Goal: Complete application form: Complete application form

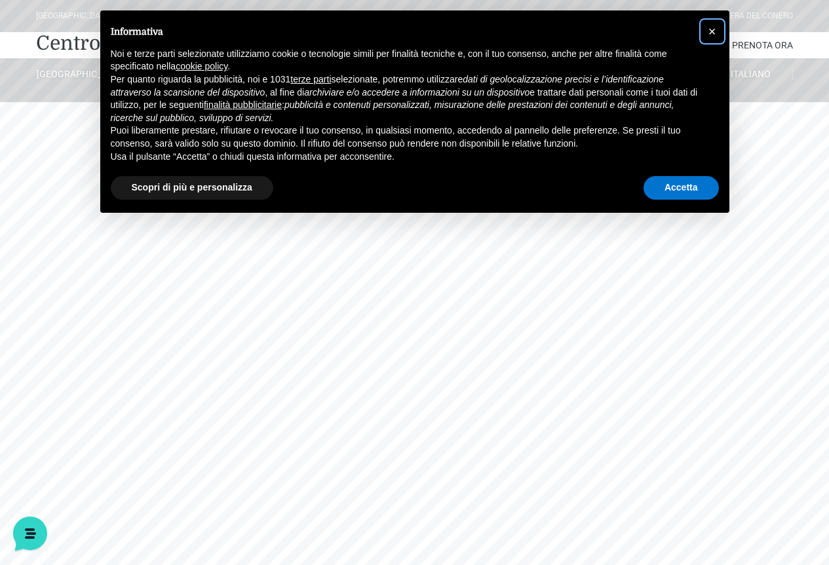
click at [711, 29] on span "×" at bounding box center [712, 31] width 8 height 14
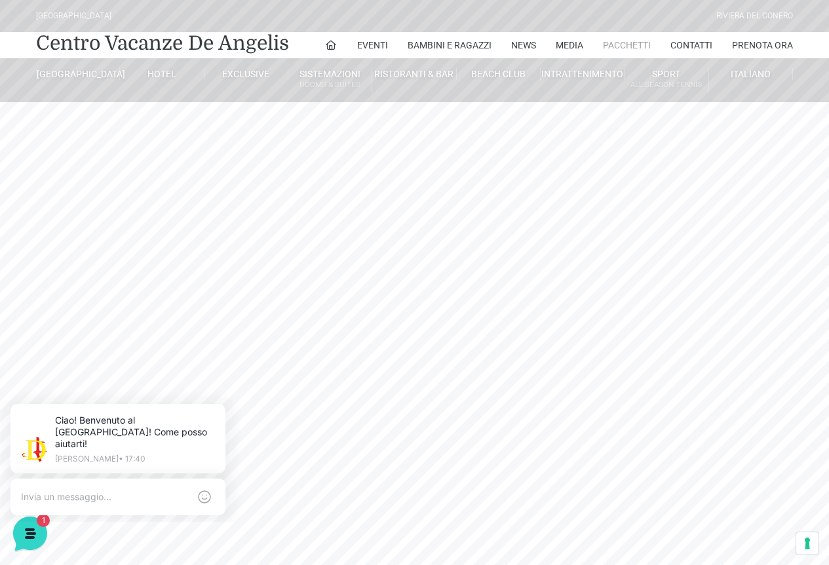
click at [630, 42] on link "Pacchetti" at bounding box center [627, 45] width 48 height 26
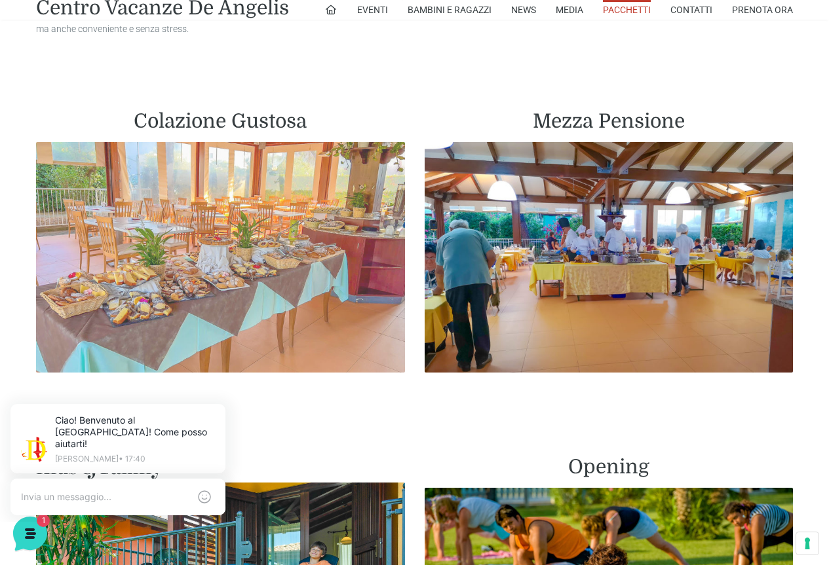
scroll to position [721, 0]
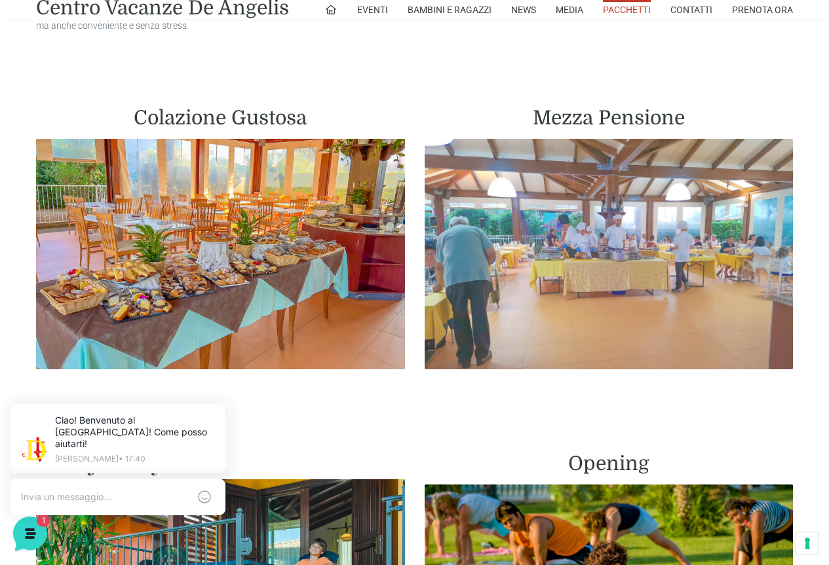
click at [548, 246] on img at bounding box center [608, 254] width 369 height 231
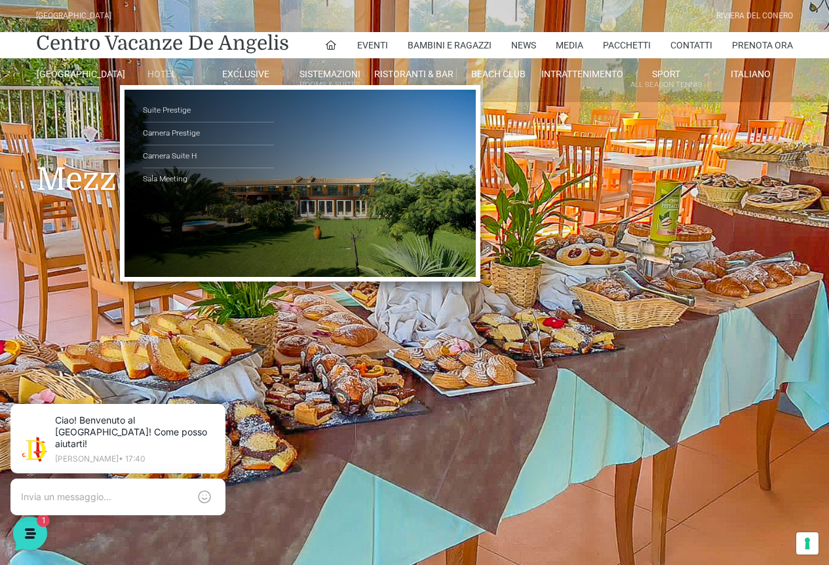
click at [146, 69] on link "Hotel" at bounding box center [162, 74] width 84 height 12
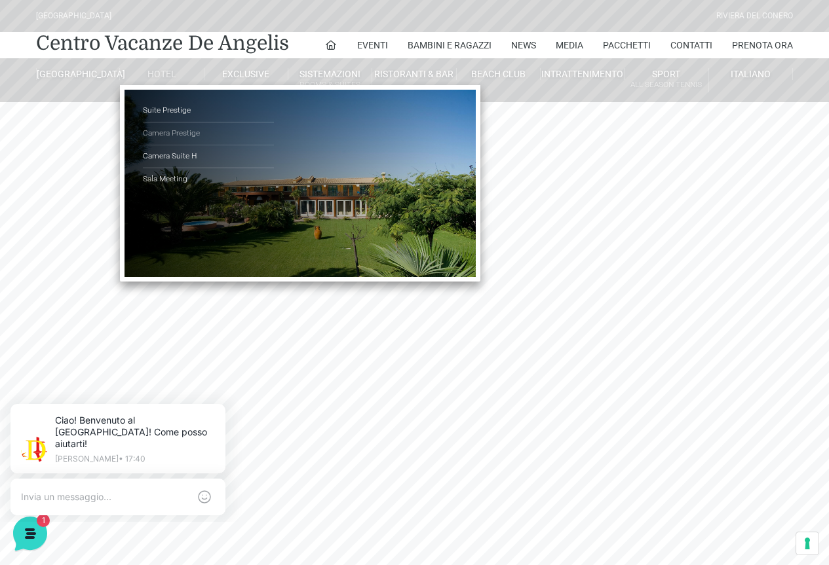
click at [168, 137] on link "Camera Prestige" at bounding box center [208, 133] width 131 height 23
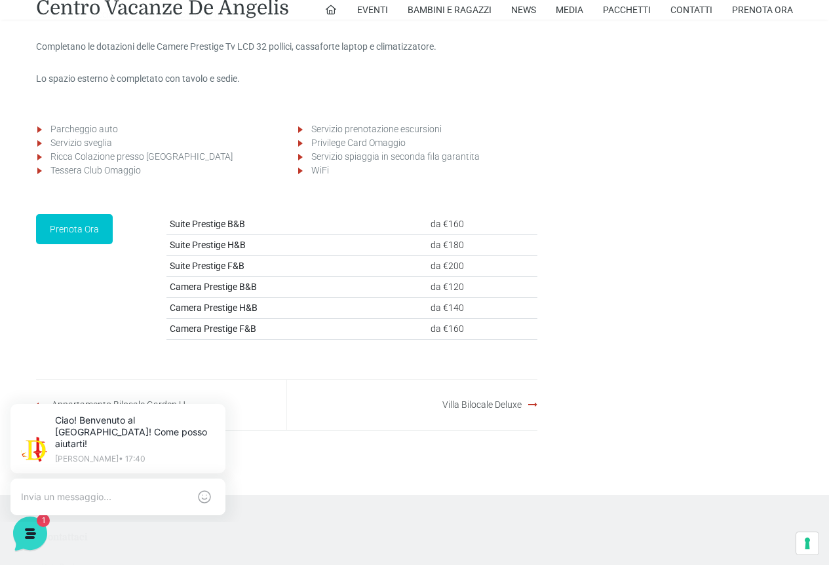
scroll to position [1834, 0]
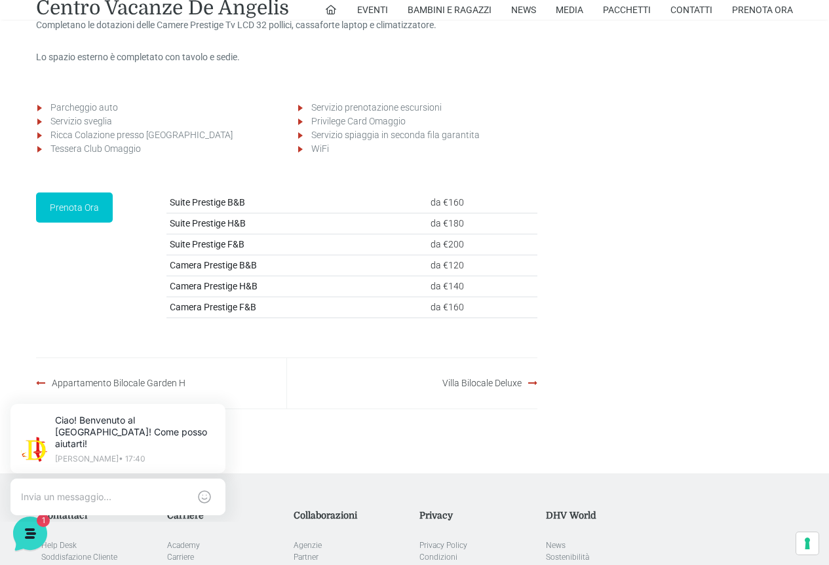
click at [208, 291] on strong "Camera Prestige H&B" at bounding box center [214, 286] width 88 height 10
click at [86, 223] on link "Prenota Ora" at bounding box center [74, 208] width 77 height 30
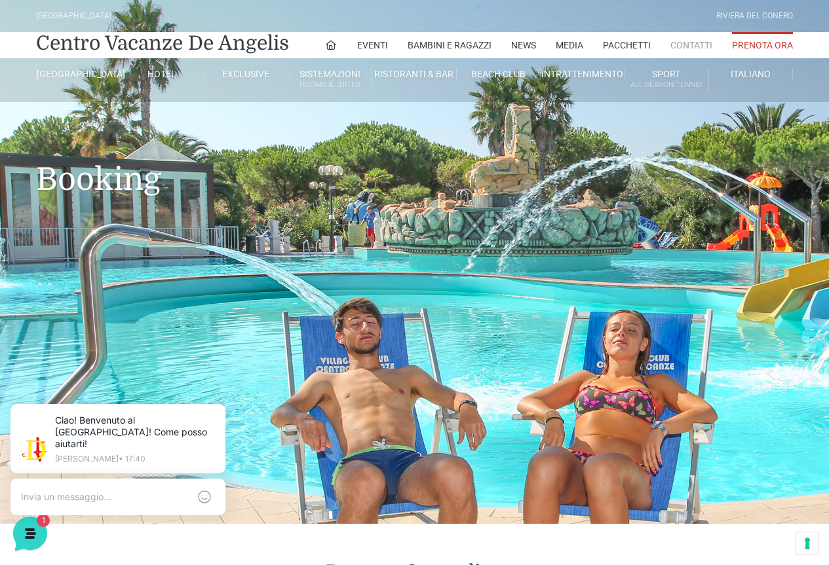
click at [690, 40] on link "Contatti" at bounding box center [691, 45] width 42 height 26
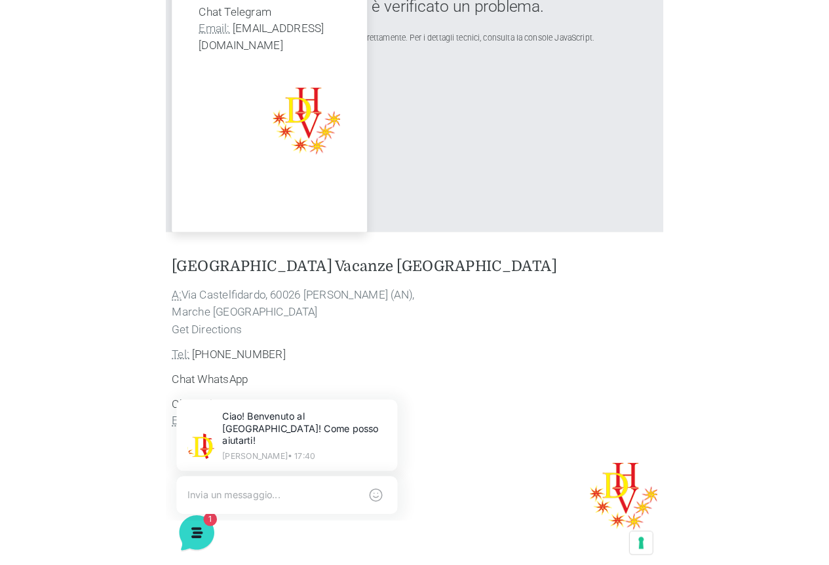
scroll to position [719, 0]
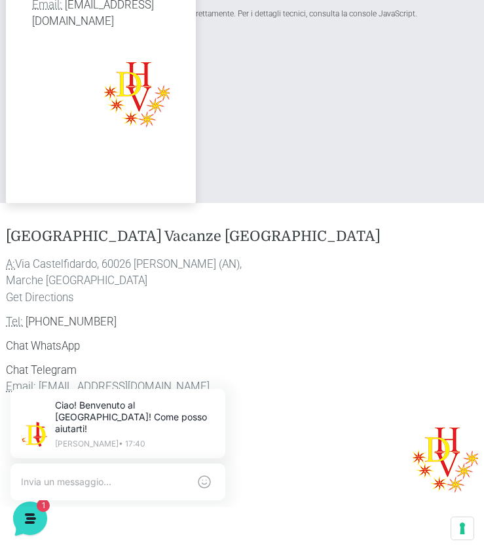
click at [52, 380] on link "[EMAIL_ADDRESS][DOMAIN_NAME]" at bounding box center [124, 386] width 171 height 13
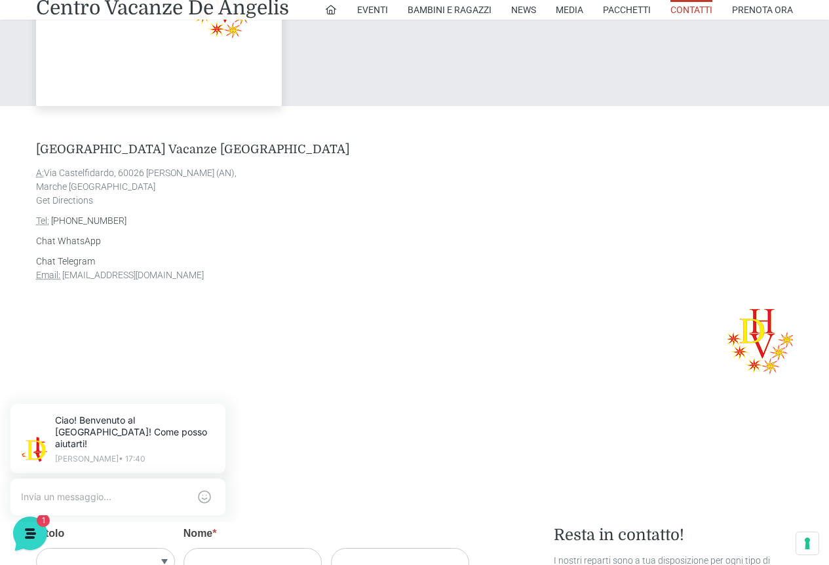
click at [147, 277] on link "[EMAIL_ADDRESS][DOMAIN_NAME]" at bounding box center [132, 275] width 141 height 10
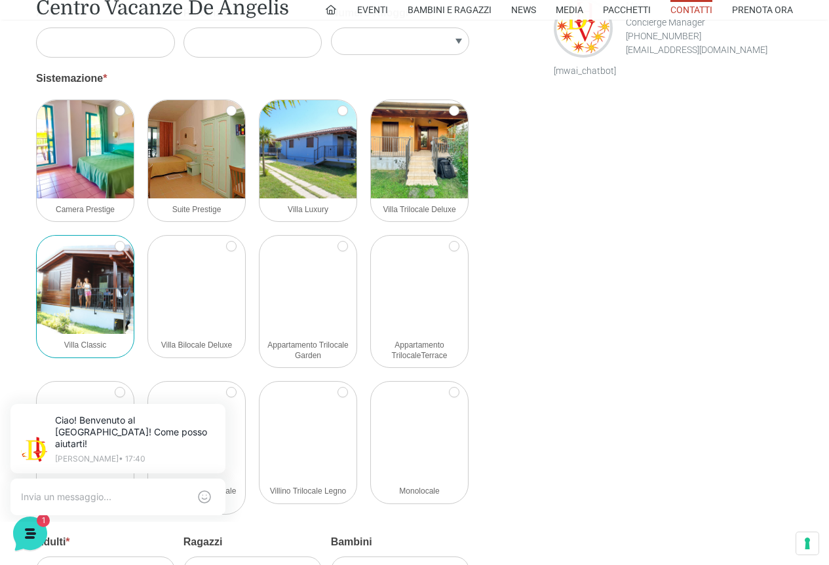
scroll to position [1308, 0]
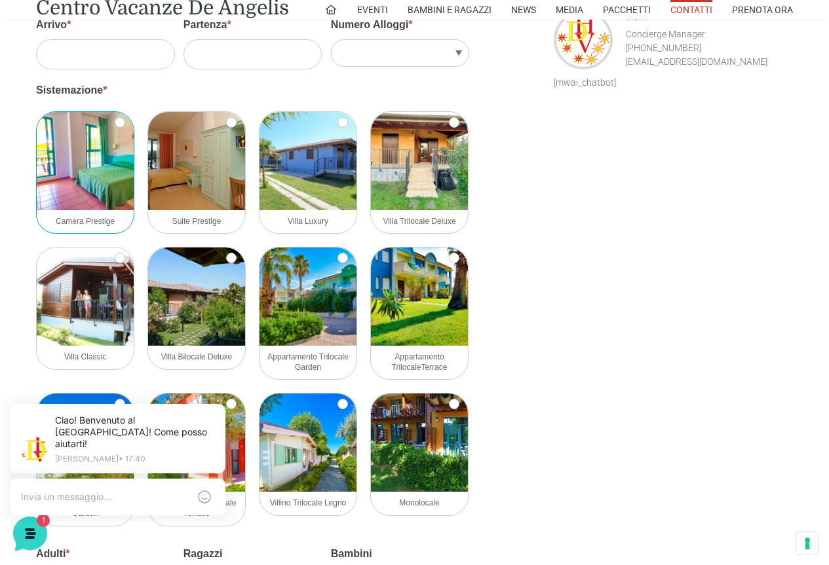
click at [105, 164] on img at bounding box center [85, 161] width 97 height 98
click at [115, 128] on input "Camera Prestige" at bounding box center [120, 122] width 10 height 10
checkbox input "true"
click at [143, 51] on input "Arrivo *" at bounding box center [105, 53] width 139 height 29
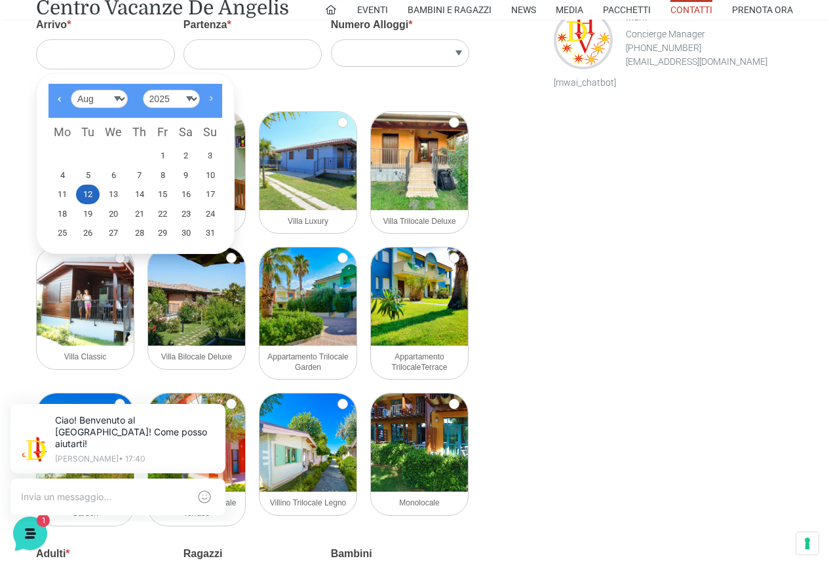
click at [209, 99] on link "Next" at bounding box center [211, 99] width 22 height 22
click at [208, 154] on link "7" at bounding box center [210, 156] width 24 height 20
type input "09/07/2025"
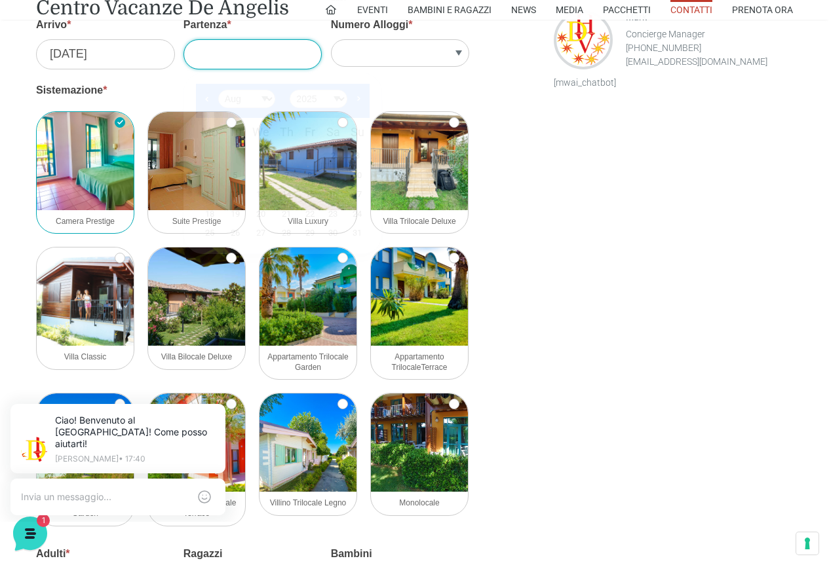
click at [235, 58] on input "Partenza *" at bounding box center [252, 53] width 139 height 29
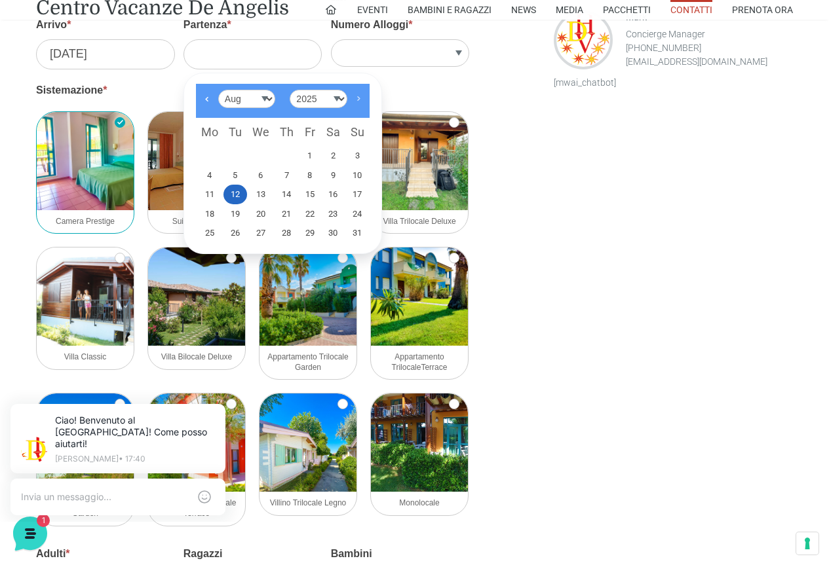
click at [356, 98] on link "Next" at bounding box center [358, 99] width 22 height 22
click at [113, 61] on input "[DATE]" at bounding box center [105, 53] width 139 height 29
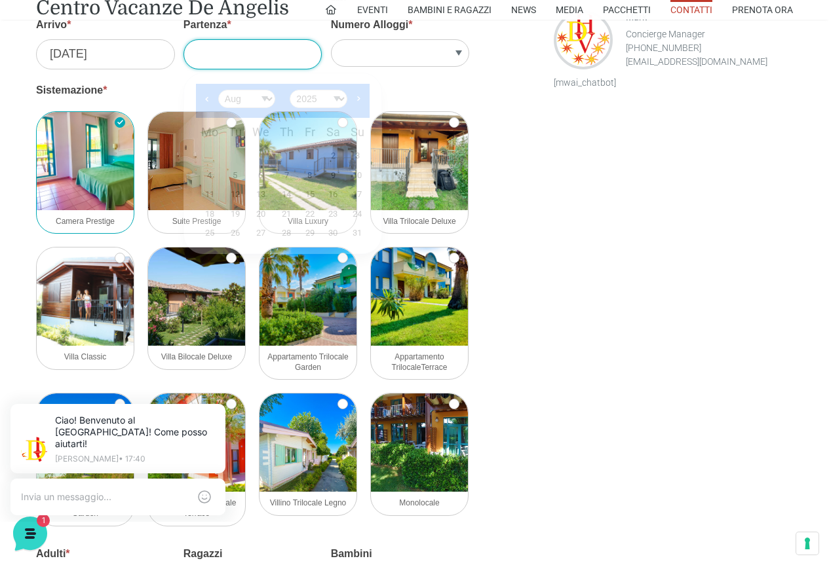
click at [284, 53] on input "Partenza *" at bounding box center [252, 53] width 139 height 29
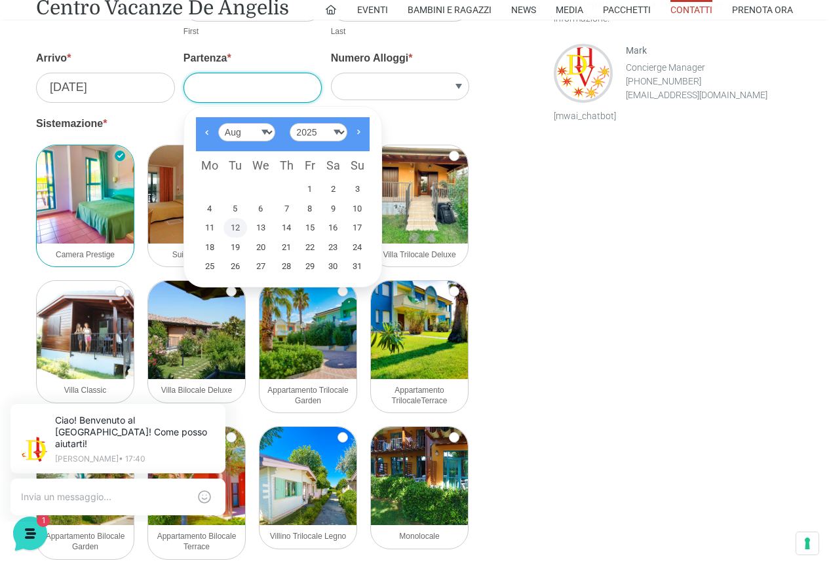
scroll to position [1243, 0]
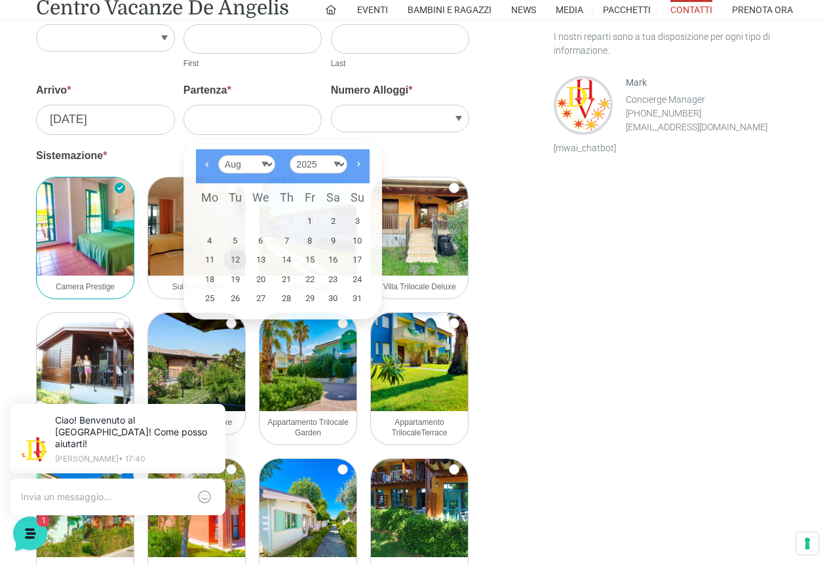
click at [353, 97] on label "Numero Alloggi *" at bounding box center [400, 94] width 139 height 22
click at [353, 105] on select "1 2 3 4 5" at bounding box center [400, 119] width 139 height 28
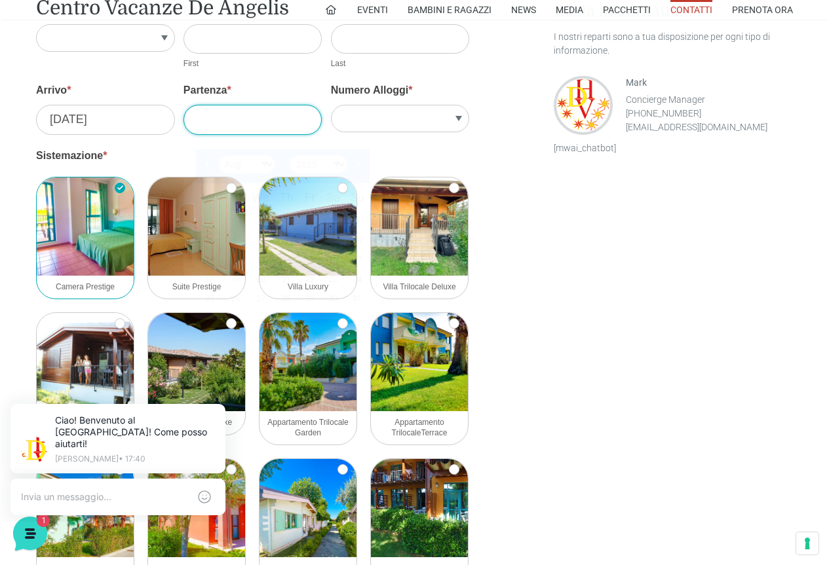
click at [280, 119] on input "Partenza *" at bounding box center [252, 119] width 139 height 29
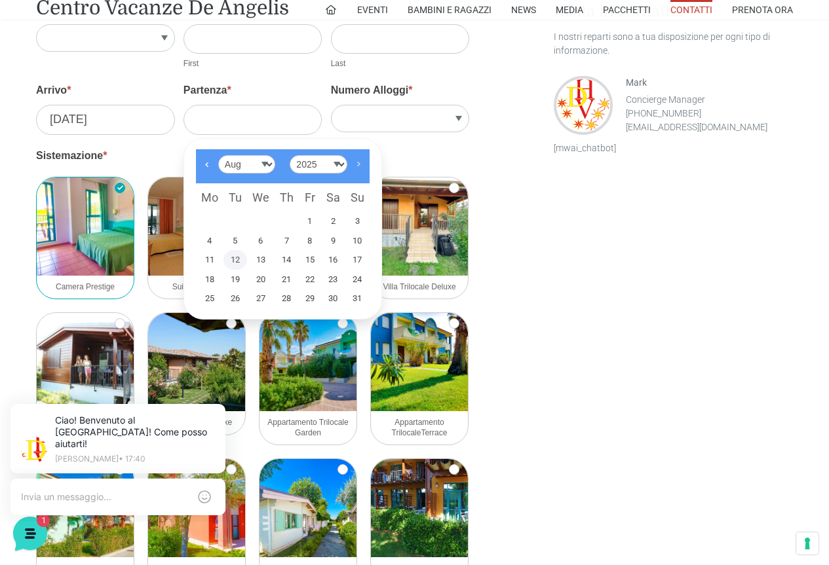
click at [353, 164] on link "Next" at bounding box center [358, 164] width 22 height 22
click at [352, 236] on link "14" at bounding box center [357, 241] width 24 height 20
type input "[DATE]"
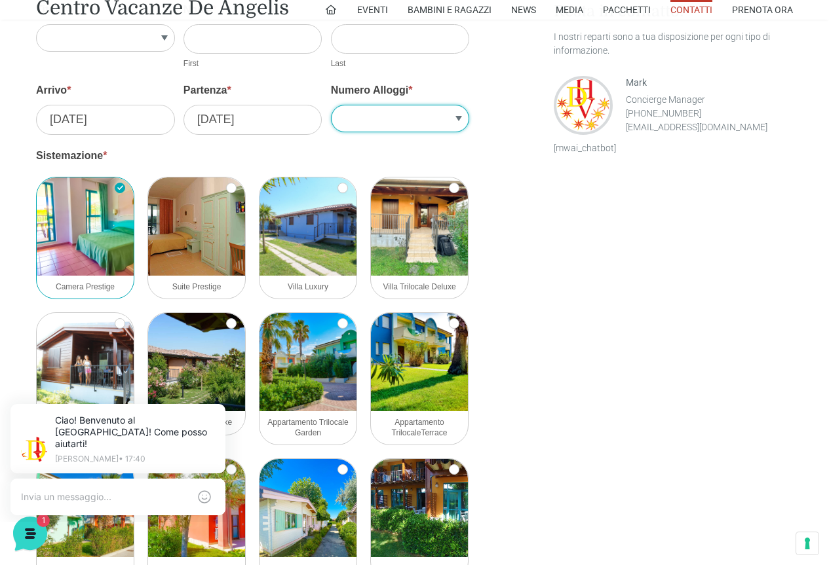
click at [453, 121] on select "1 2 3 4 5" at bounding box center [400, 119] width 139 height 28
select select "1"
click at [331, 105] on select "1 2 3 4 5" at bounding box center [400, 119] width 139 height 28
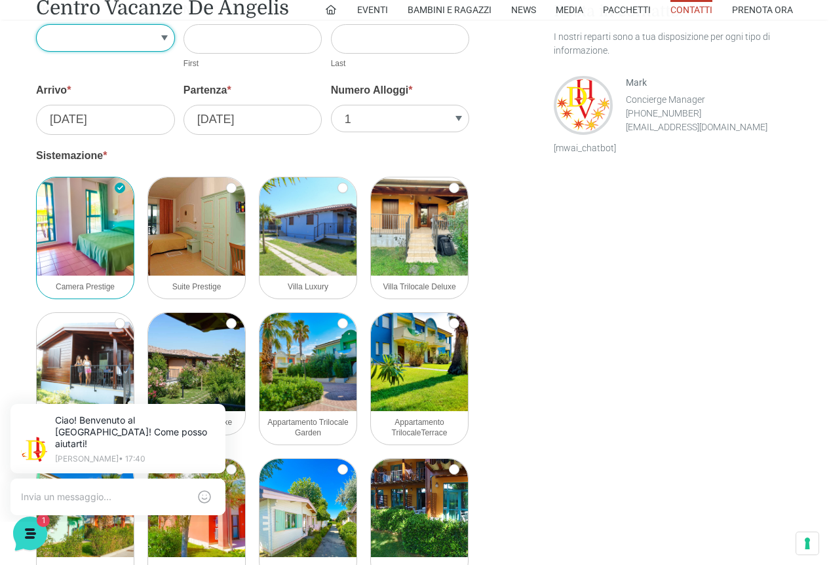
click at [162, 41] on select "Sig.re Sig.ra" at bounding box center [105, 38] width 139 height 28
select select "[DOMAIN_NAME]"
click at [36, 24] on select "Sig.re Sig.ra" at bounding box center [105, 38] width 139 height 28
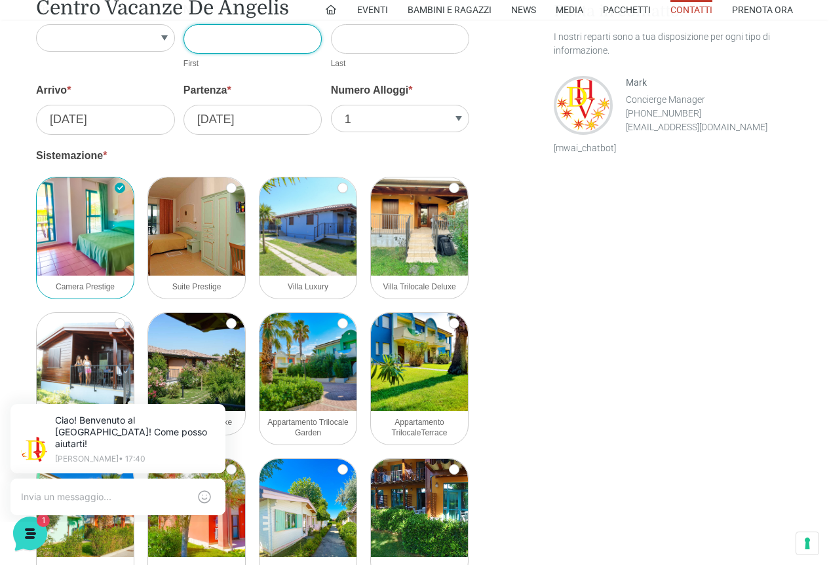
click at [237, 31] on input "Nome *" at bounding box center [252, 38] width 139 height 29
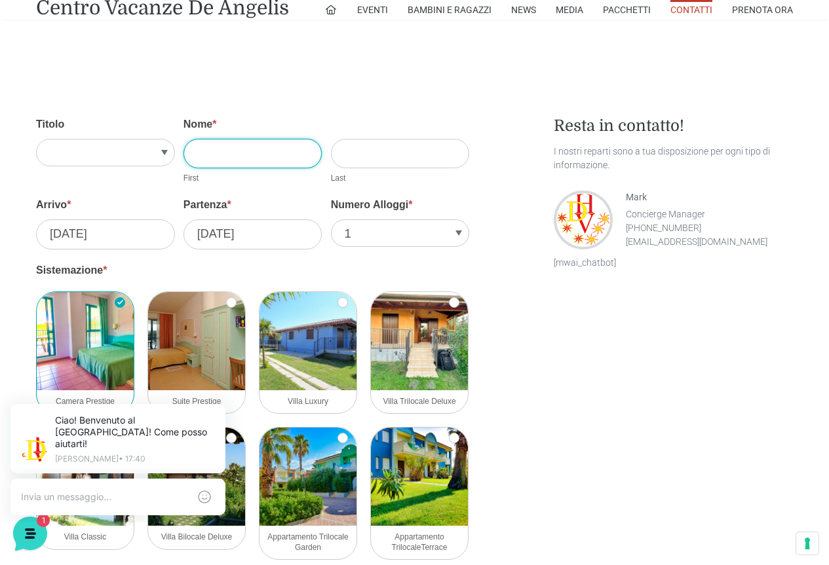
scroll to position [1112, 0]
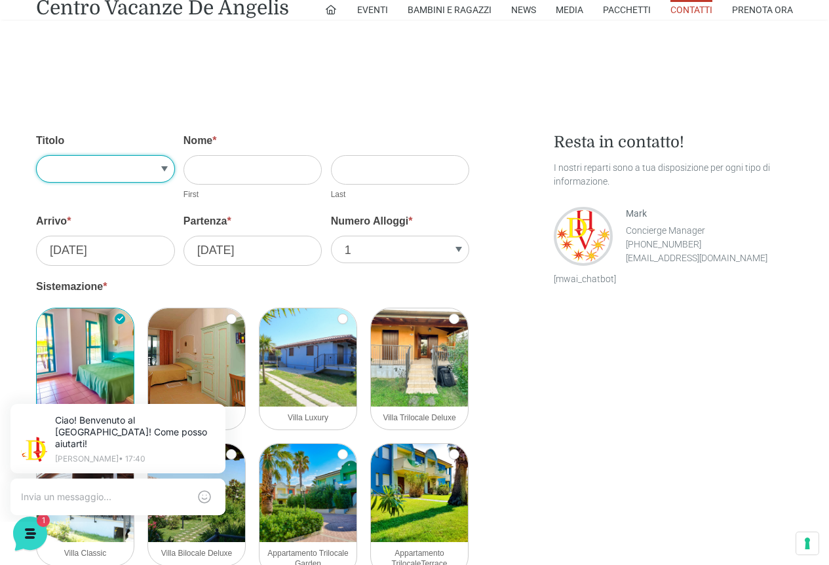
click at [166, 174] on select "Sig.re Sig.ra" at bounding box center [105, 169] width 139 height 28
click at [36, 155] on select "Sig.re Sig.ra" at bounding box center [105, 169] width 139 height 28
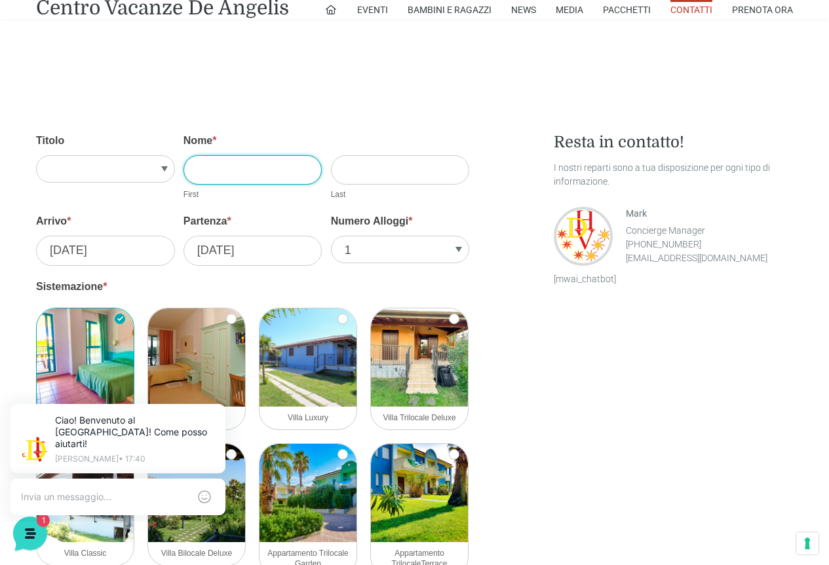
click at [229, 170] on input "Nome *" at bounding box center [252, 169] width 139 height 29
type input "[PERSON_NAME]"
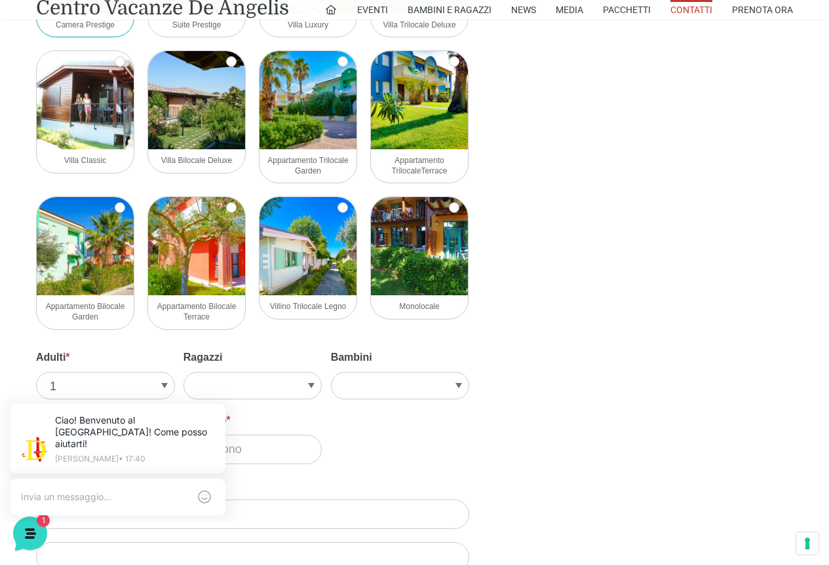
scroll to position [1570, 0]
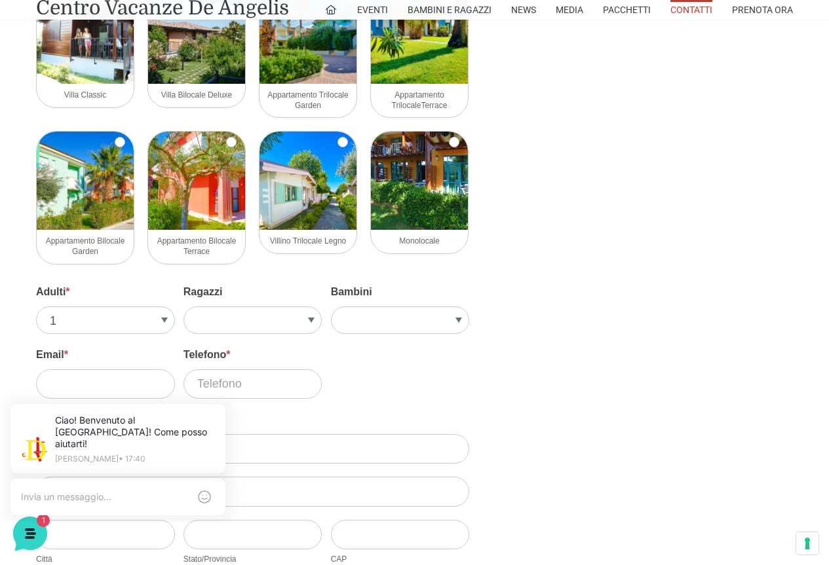
type input "falcone"
click at [162, 319] on select "1 2 3 4 5" at bounding box center [105, 321] width 139 height 28
select select "2"
click at [36, 307] on select "1 2 3 4 5" at bounding box center [105, 321] width 139 height 28
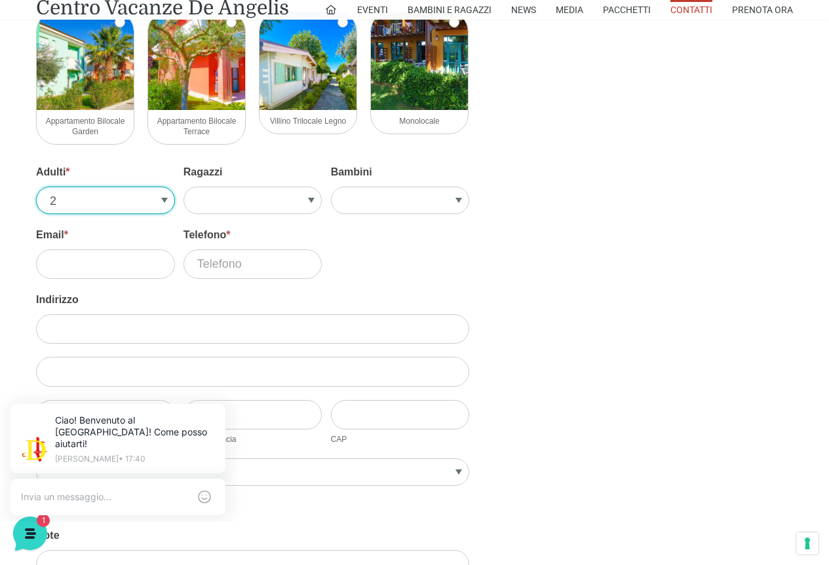
scroll to position [1701, 0]
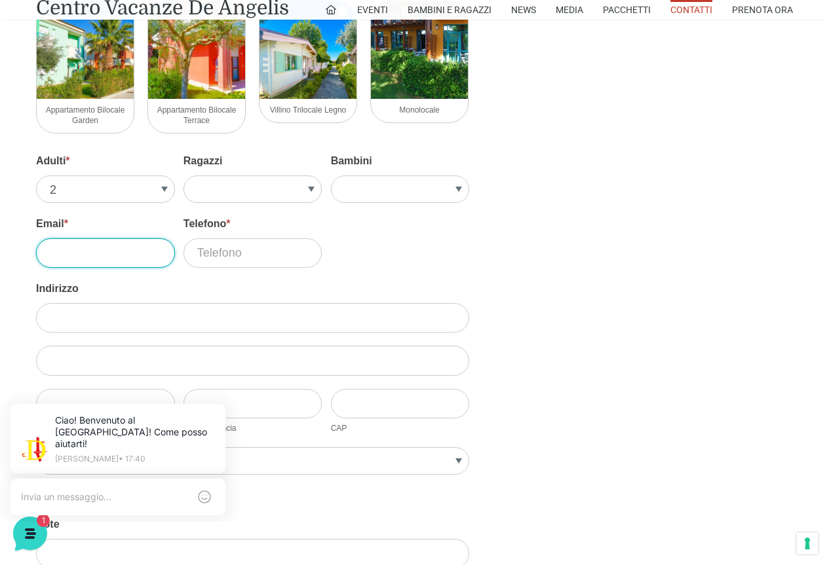
click at [123, 249] on input "Email *" at bounding box center [105, 252] width 139 height 29
type input "[PERSON_NAME][EMAIL_ADDRESS][DOMAIN_NAME]"
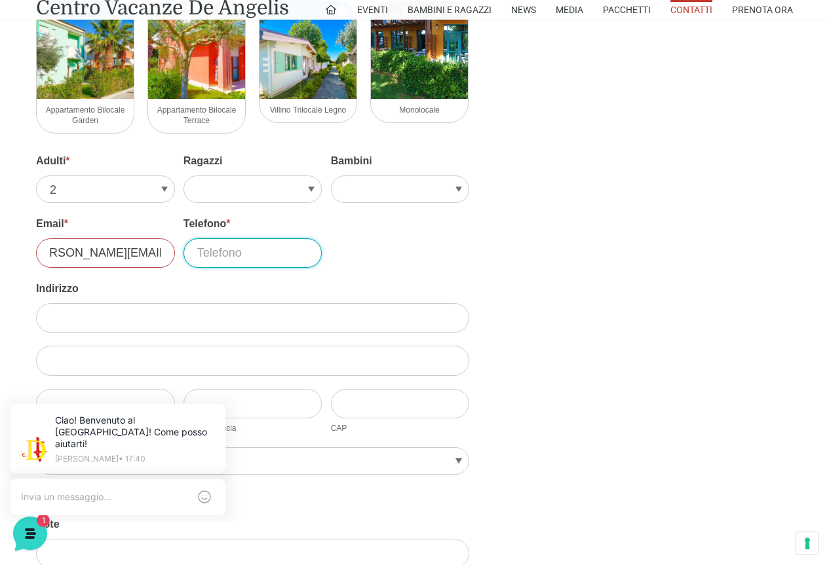
click at [223, 255] on input "Telefono *" at bounding box center [252, 252] width 139 height 29
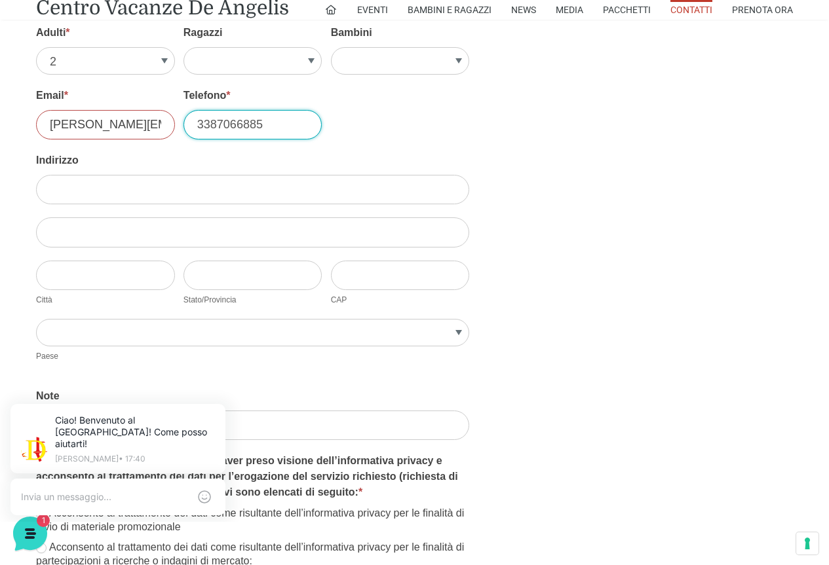
scroll to position [1832, 0]
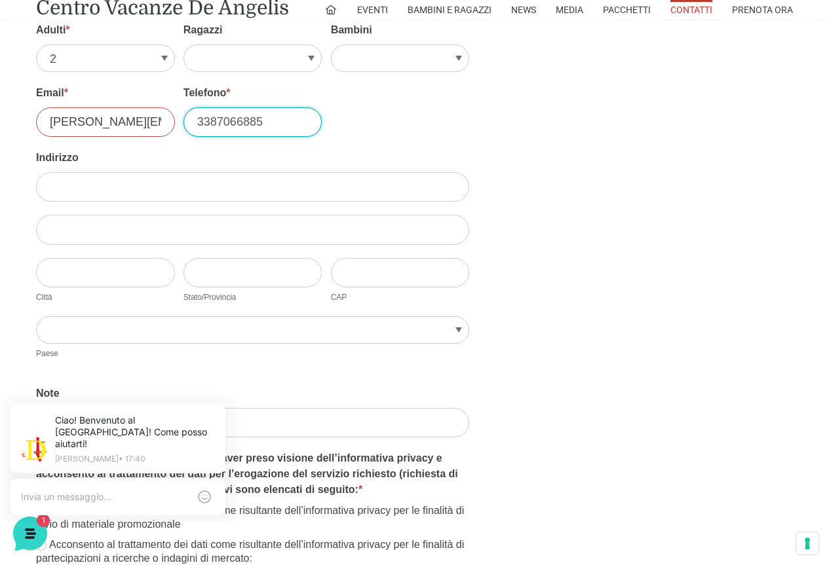
type input "3387066885"
click at [144, 269] on input "Città" at bounding box center [105, 272] width 139 height 29
type input "curno"
click at [212, 277] on input "Stato/Provincia" at bounding box center [252, 272] width 139 height 29
type input "bg"
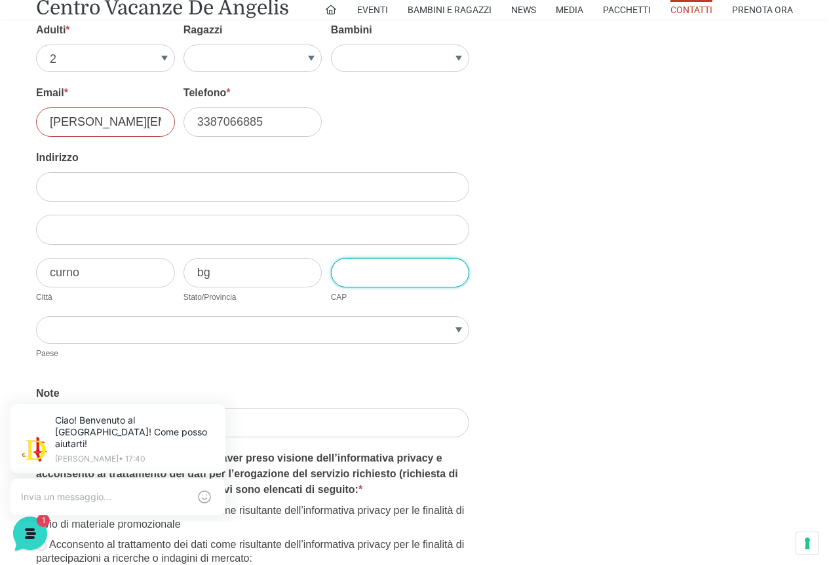
click at [388, 273] on input "CAP" at bounding box center [400, 272] width 139 height 29
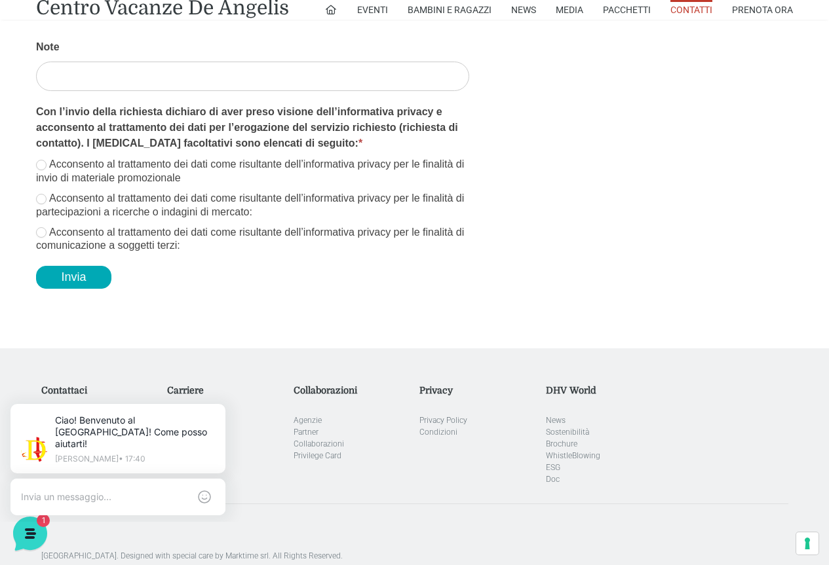
scroll to position [2225, 0]
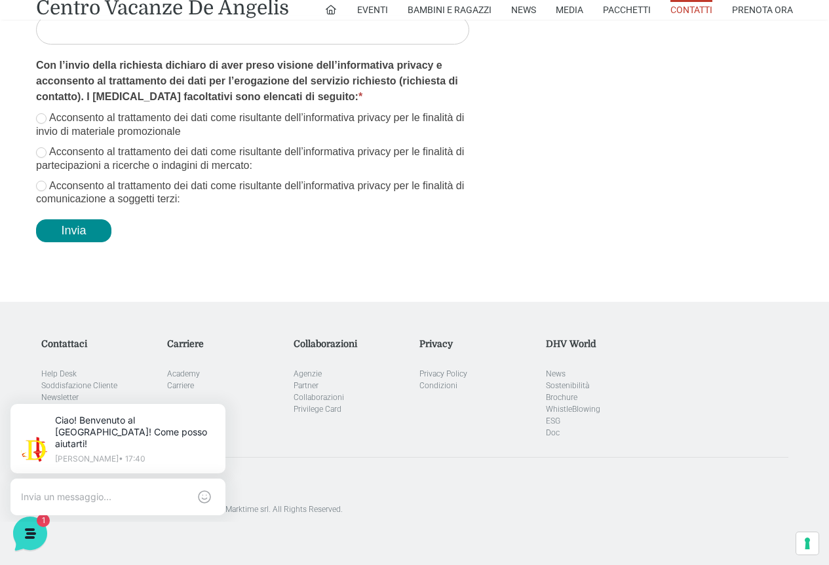
type input "24035"
click at [83, 232] on button "Invia" at bounding box center [73, 230] width 75 height 23
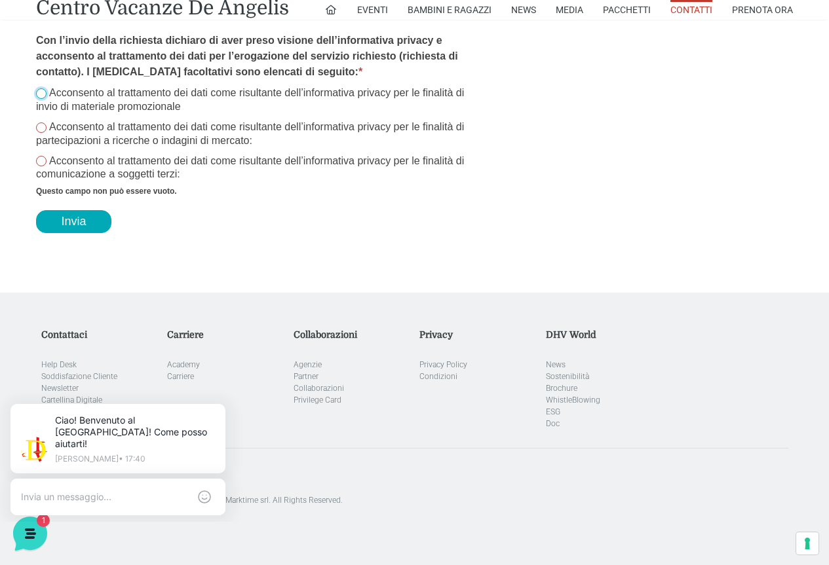
click at [41, 93] on input "Acconsento al trattamento dei dati come risultante dell’informativa privacy per…" at bounding box center [41, 93] width 10 height 10
checkbox input "true"
click at [69, 225] on button "Invia" at bounding box center [73, 221] width 75 height 23
